Goal: Task Accomplishment & Management: Manage account settings

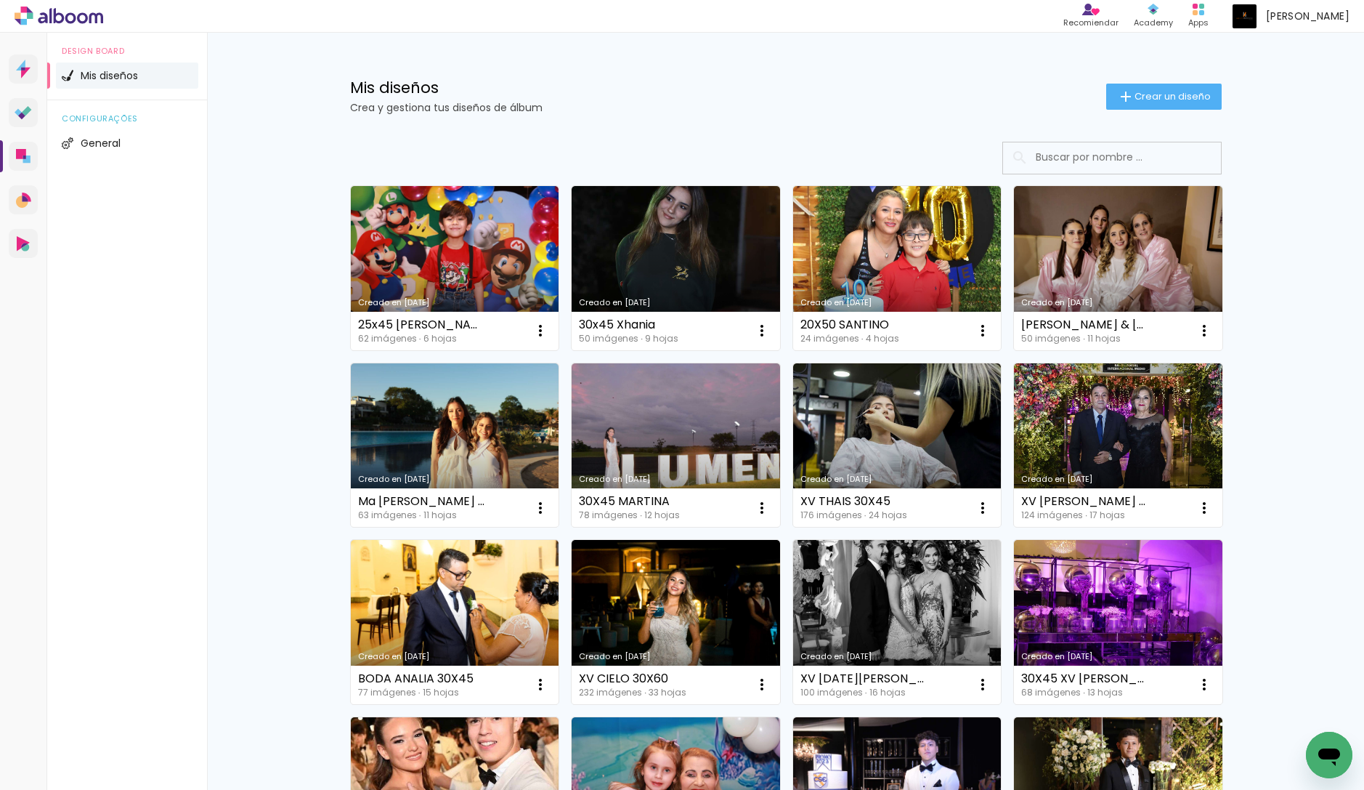
click at [282, 479] on div "Mis diseños Crea y gestiona tus diseños de álbum Crear un diseño Creado en 13/8…" at bounding box center [785, 805] width 1157 height 1545
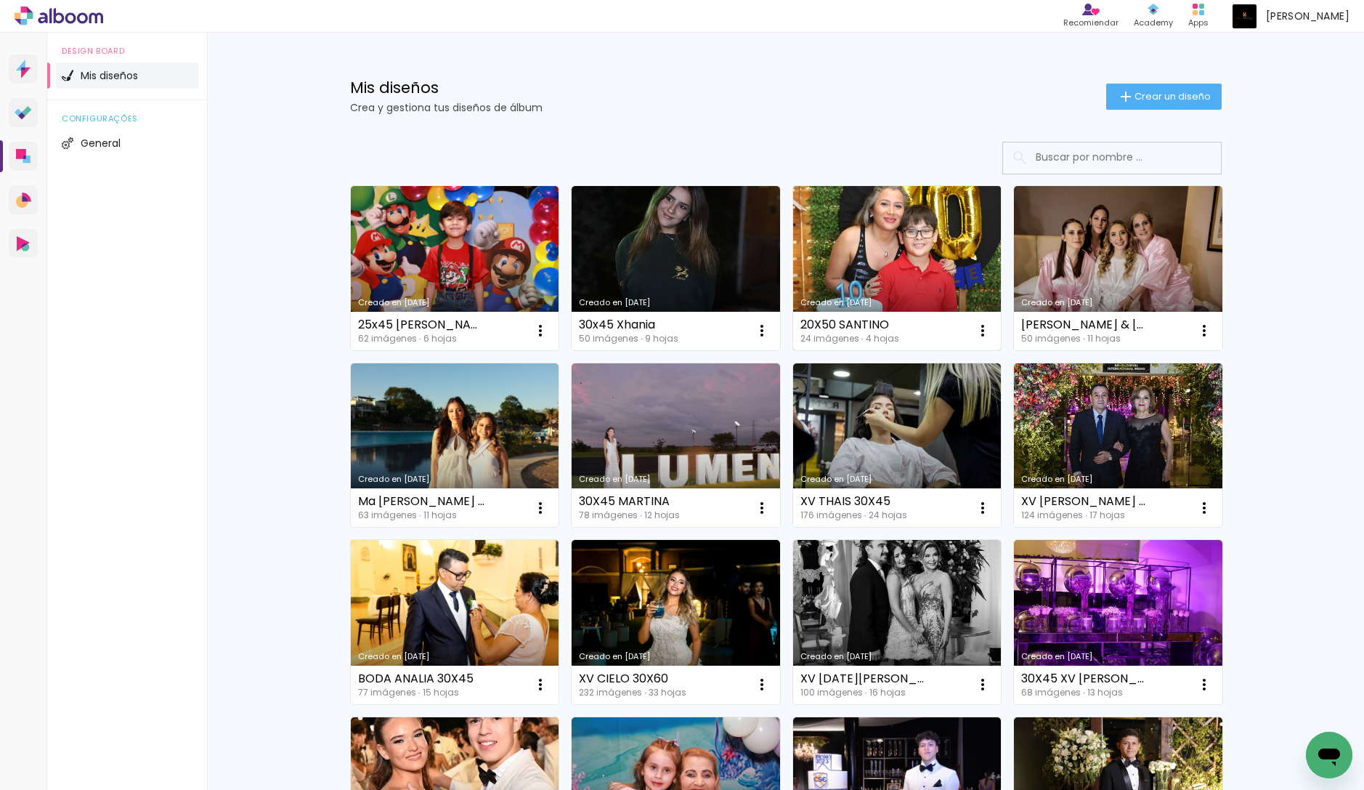
click at [833, 235] on link "Creado en [DATE]" at bounding box center [897, 268] width 209 height 164
click at [549, 331] on iron-icon at bounding box center [540, 330] width 17 height 17
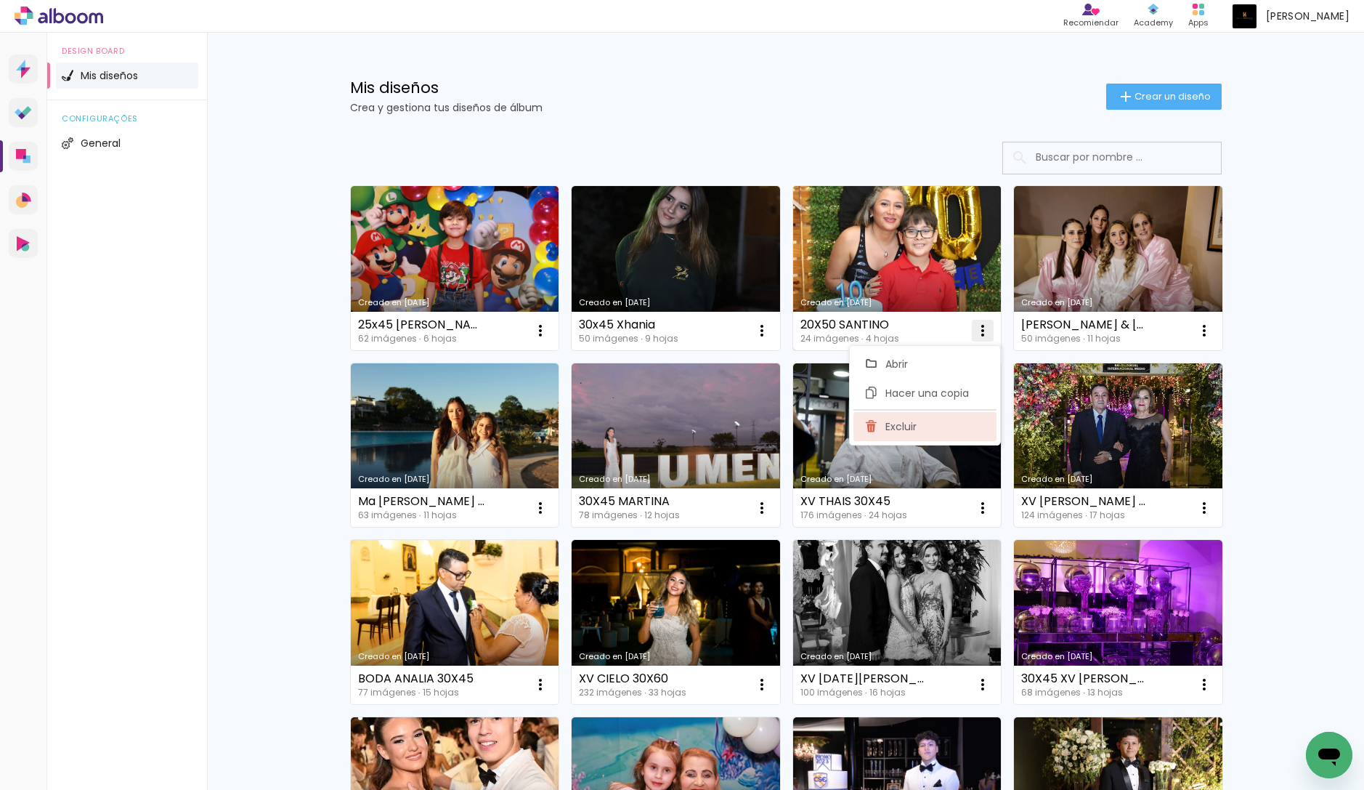
click at [913, 435] on paper-item "Excluir" at bounding box center [925, 426] width 143 height 29
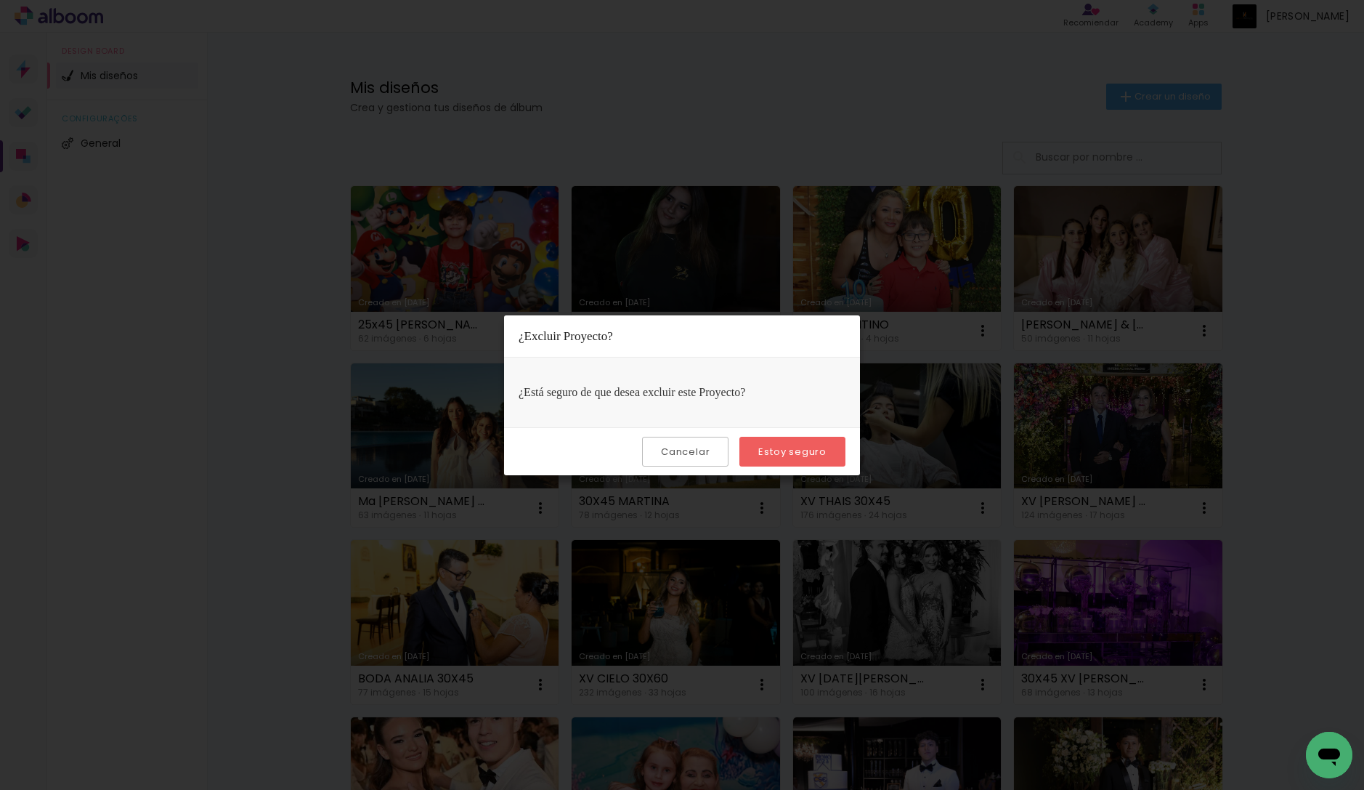
click at [0, 0] on slot "Estoy seguro" at bounding box center [0, 0] width 0 height 0
